Goal: Task Accomplishment & Management: Manage account settings

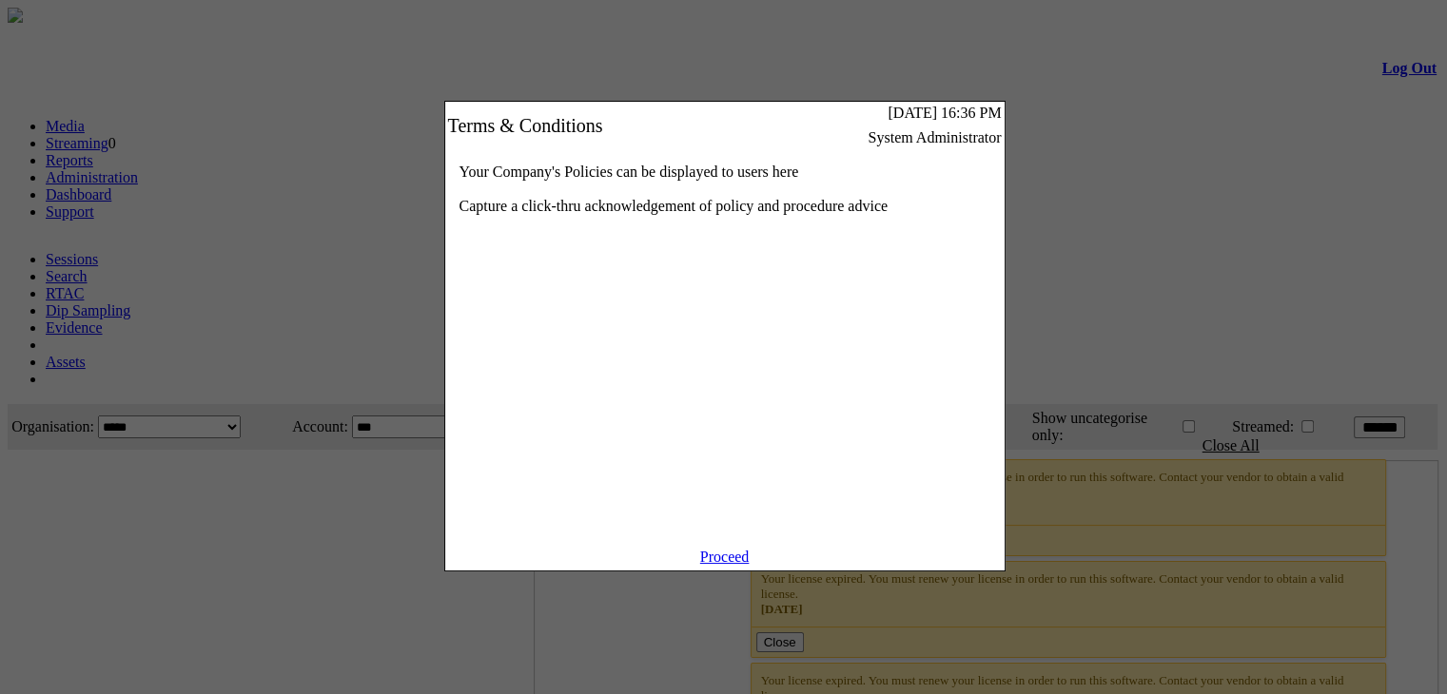
click at [731, 565] on link "Proceed" at bounding box center [724, 557] width 49 height 16
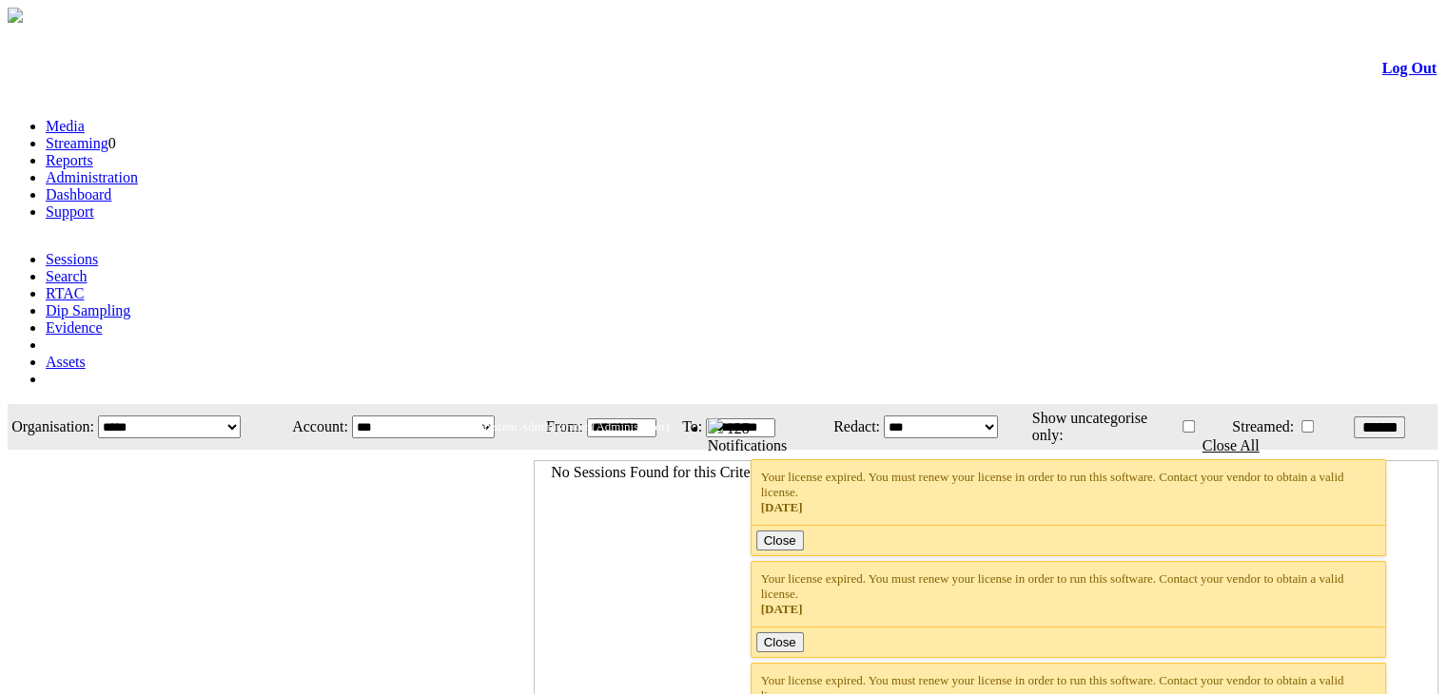
click at [138, 169] on link "Administration" at bounding box center [92, 177] width 92 height 16
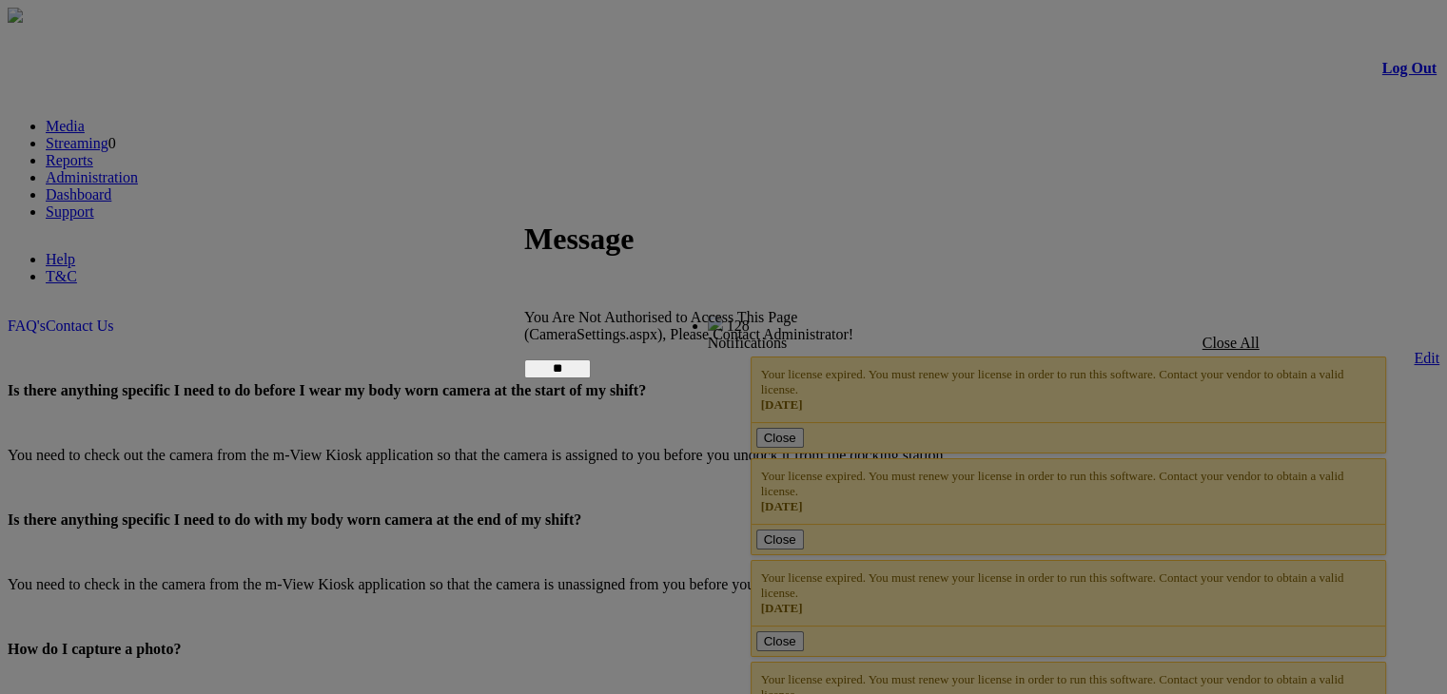
click at [591, 360] on input "**" at bounding box center [557, 369] width 67 height 19
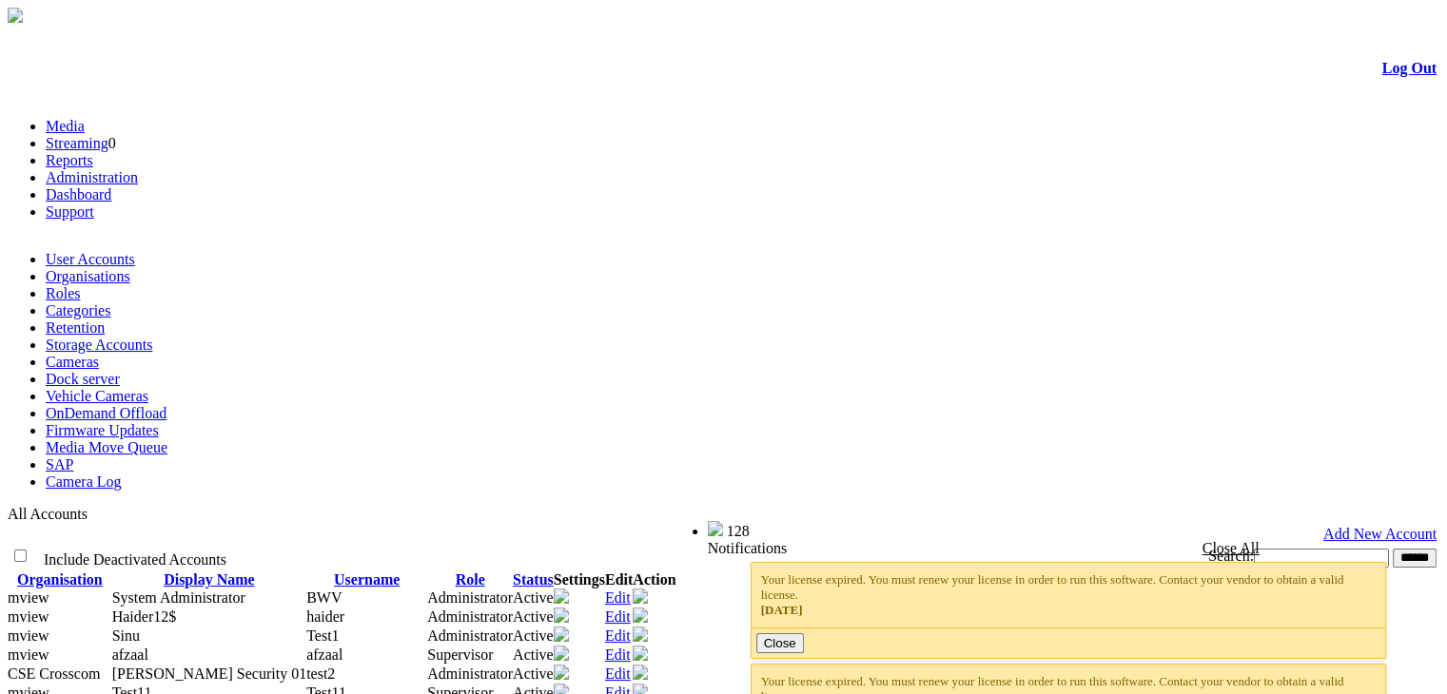
click at [732, 548] on div "Search: ******" at bounding box center [1071, 558] width 731 height 20
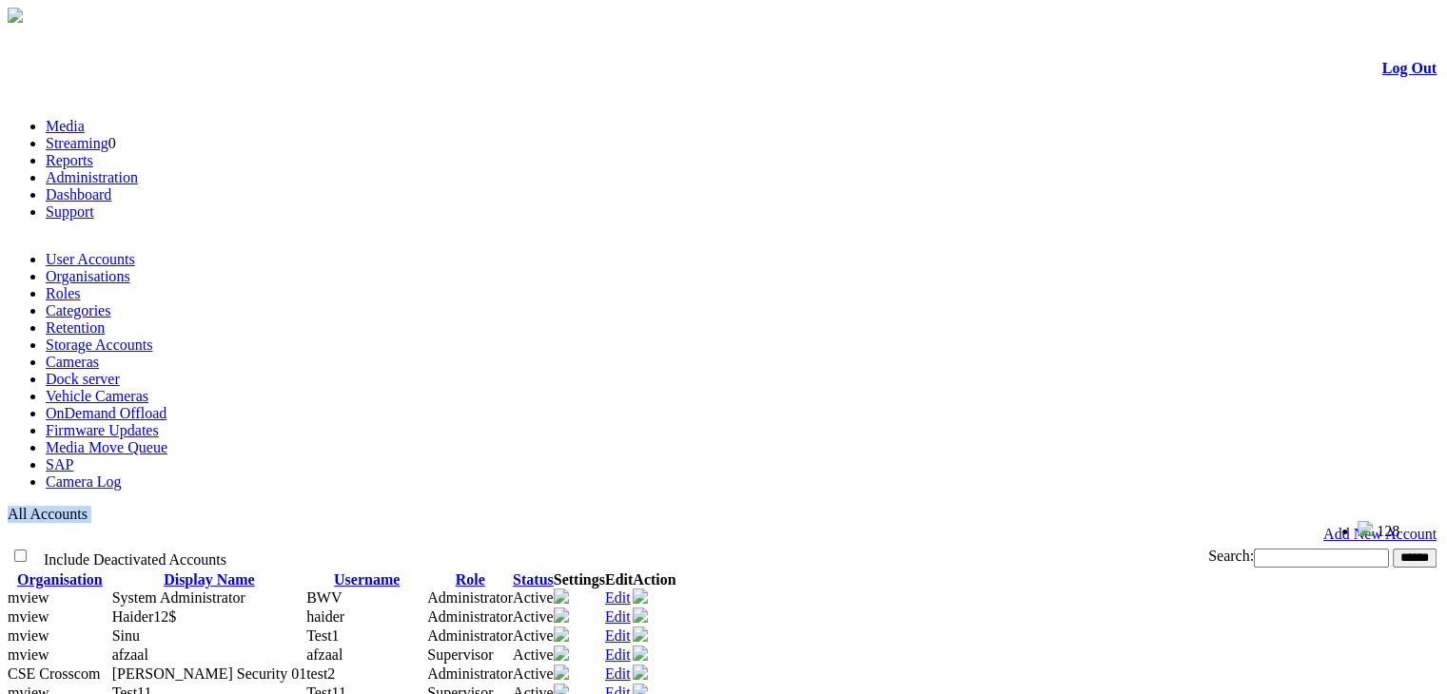
drag, startPoint x: 119, startPoint y: 191, endPoint x: 32, endPoint y: 173, distance: 88.4
click at [32, 173] on form "Log Out Media Streaming 0 Reports Administration Dashboard Support User Account…" at bounding box center [724, 563] width 1432 height 1072
click at [278, 525] on td "Add New Account" at bounding box center [724, 534] width 1428 height 19
click at [85, 251] on link "User Accounts" at bounding box center [90, 259] width 89 height 16
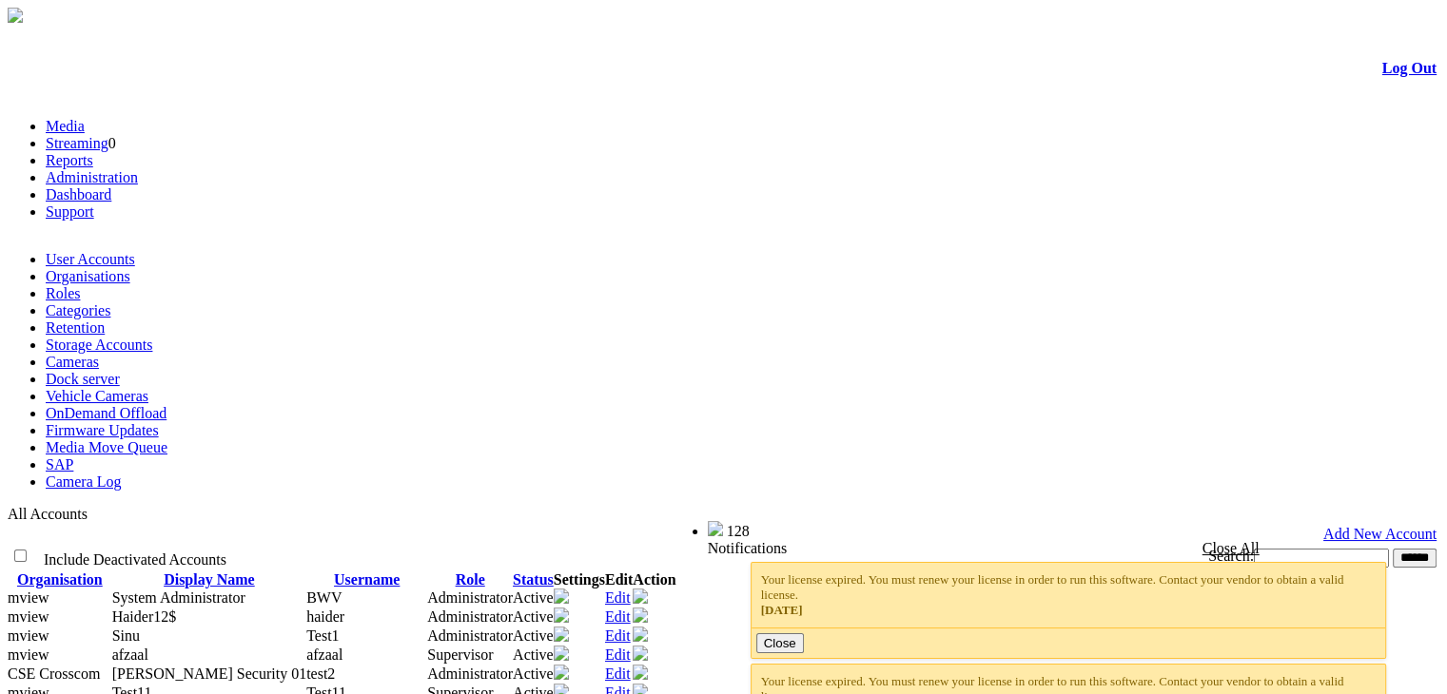
click at [661, 31] on div at bounding box center [723, 31] width 1426 height 0
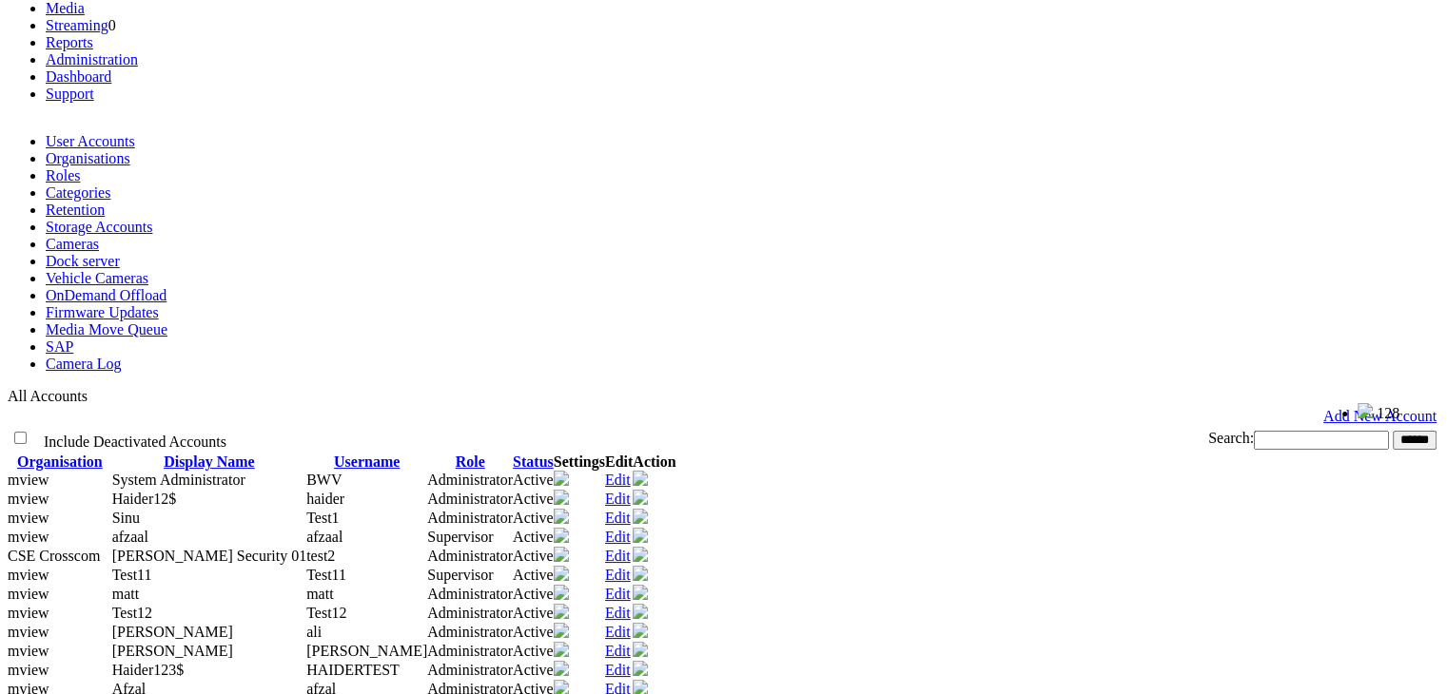
scroll to position [118, 0]
click at [768, 407] on td "Add New Account" at bounding box center [724, 416] width 1428 height 19
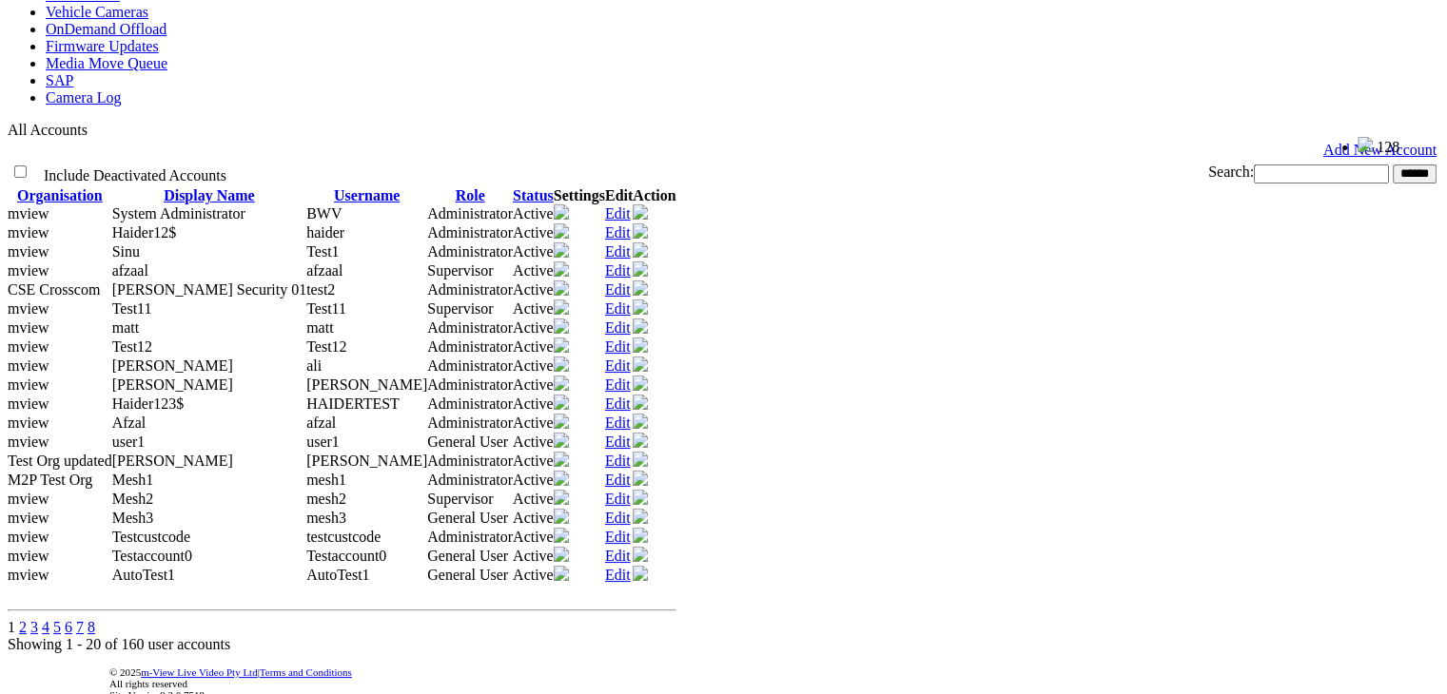
scroll to position [0, 0]
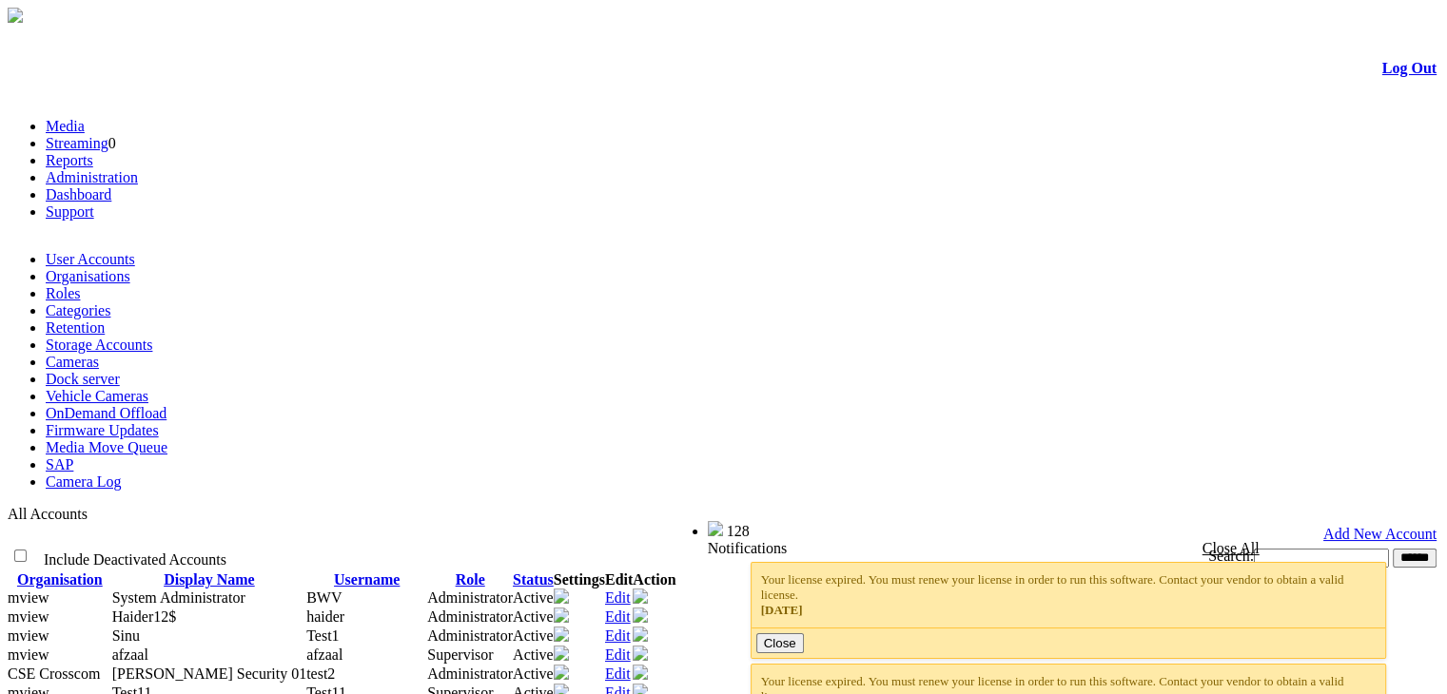
click at [342, 590] on span "BWV" at bounding box center [323, 598] width 35 height 16
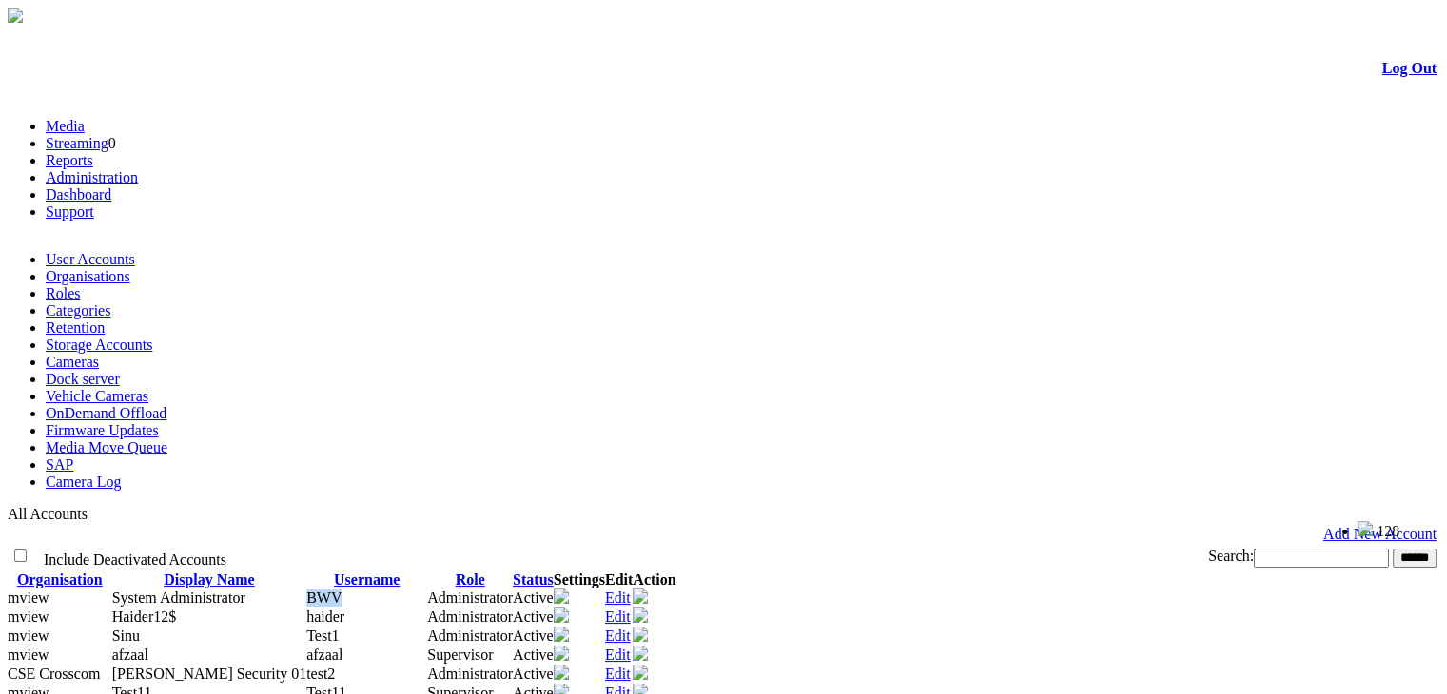
click at [342, 590] on span "BWV" at bounding box center [323, 598] width 35 height 16
click at [651, 525] on td "Add New Account" at bounding box center [724, 534] width 1428 height 19
